Goal: Find specific page/section: Find specific page/section

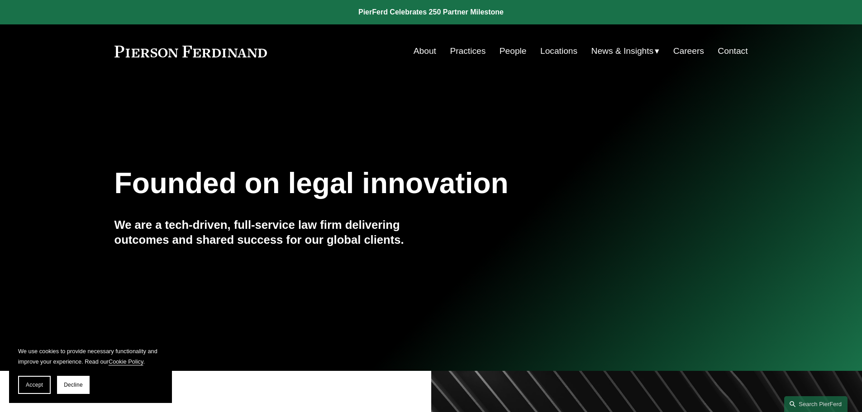
click at [507, 49] on link "People" at bounding box center [512, 51] width 27 height 17
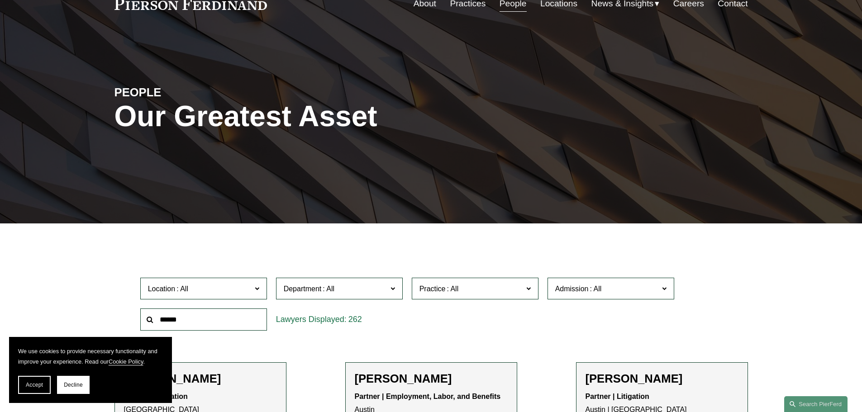
scroll to position [181, 0]
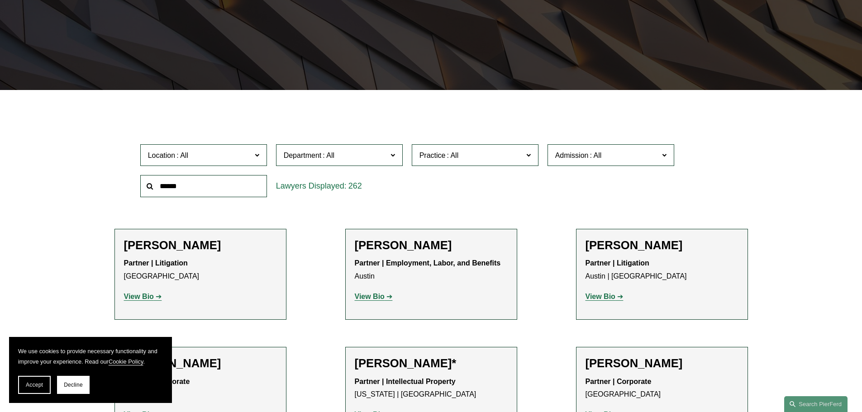
click at [224, 153] on span "Location" at bounding box center [200, 155] width 104 height 12
click at [0, 0] on link "[GEOGRAPHIC_DATA]" at bounding box center [0, 0] width 0 height 0
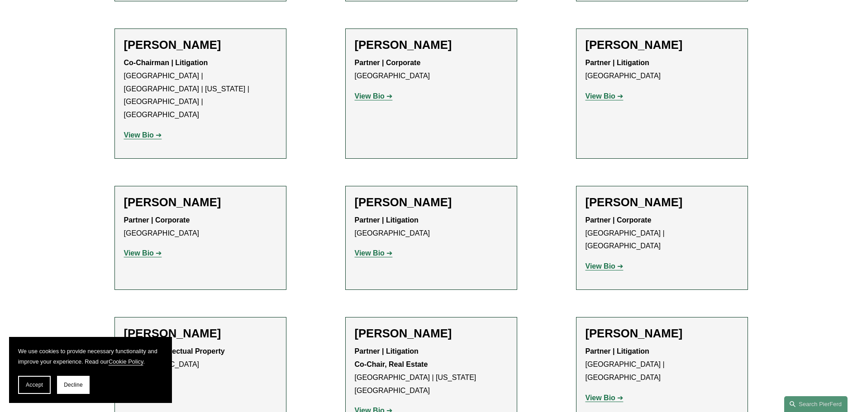
scroll to position [633, 0]
